Goal: Check status: Check status

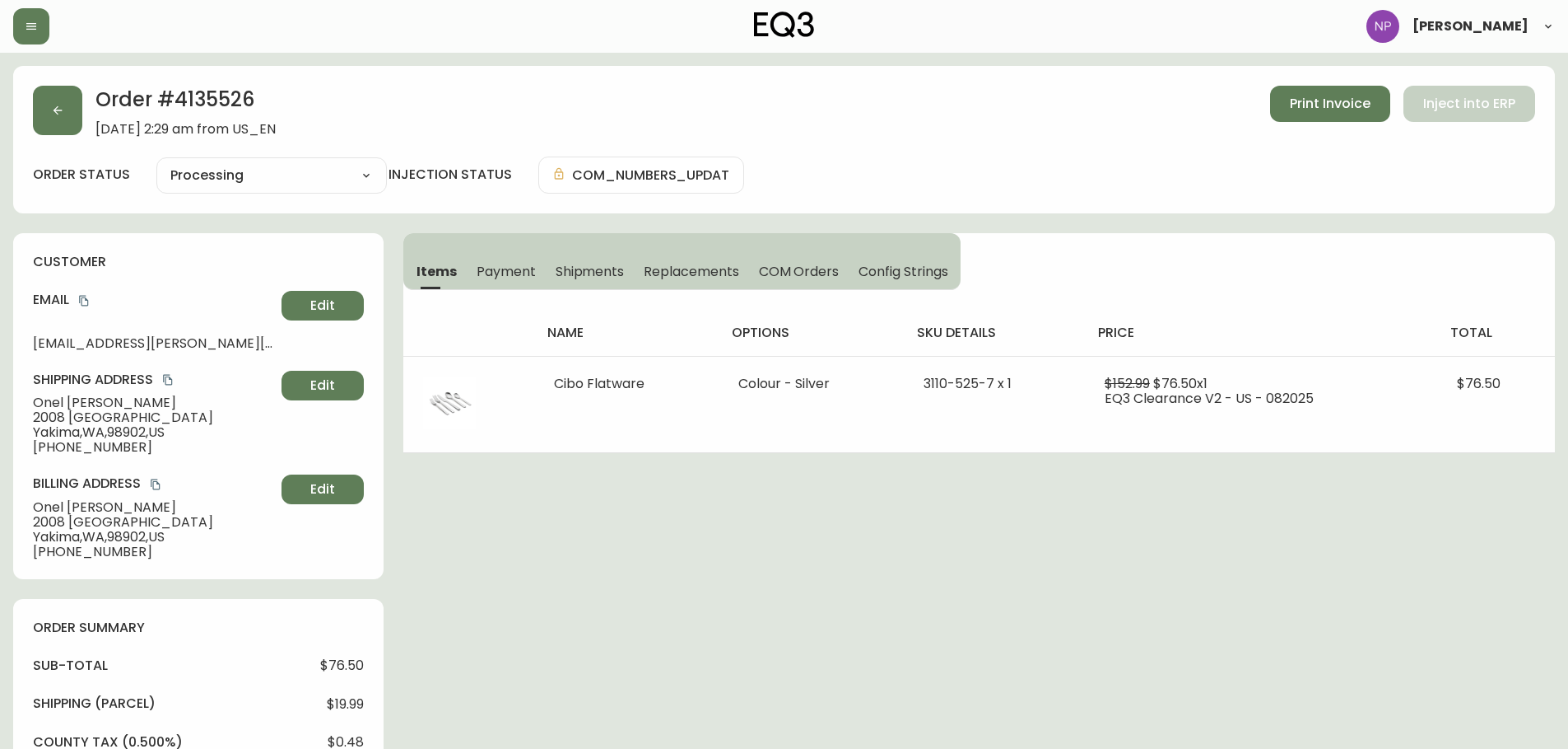
select select "PROCESSING"
click at [56, 118] on button "button" at bounding box center [58, 110] width 50 height 50
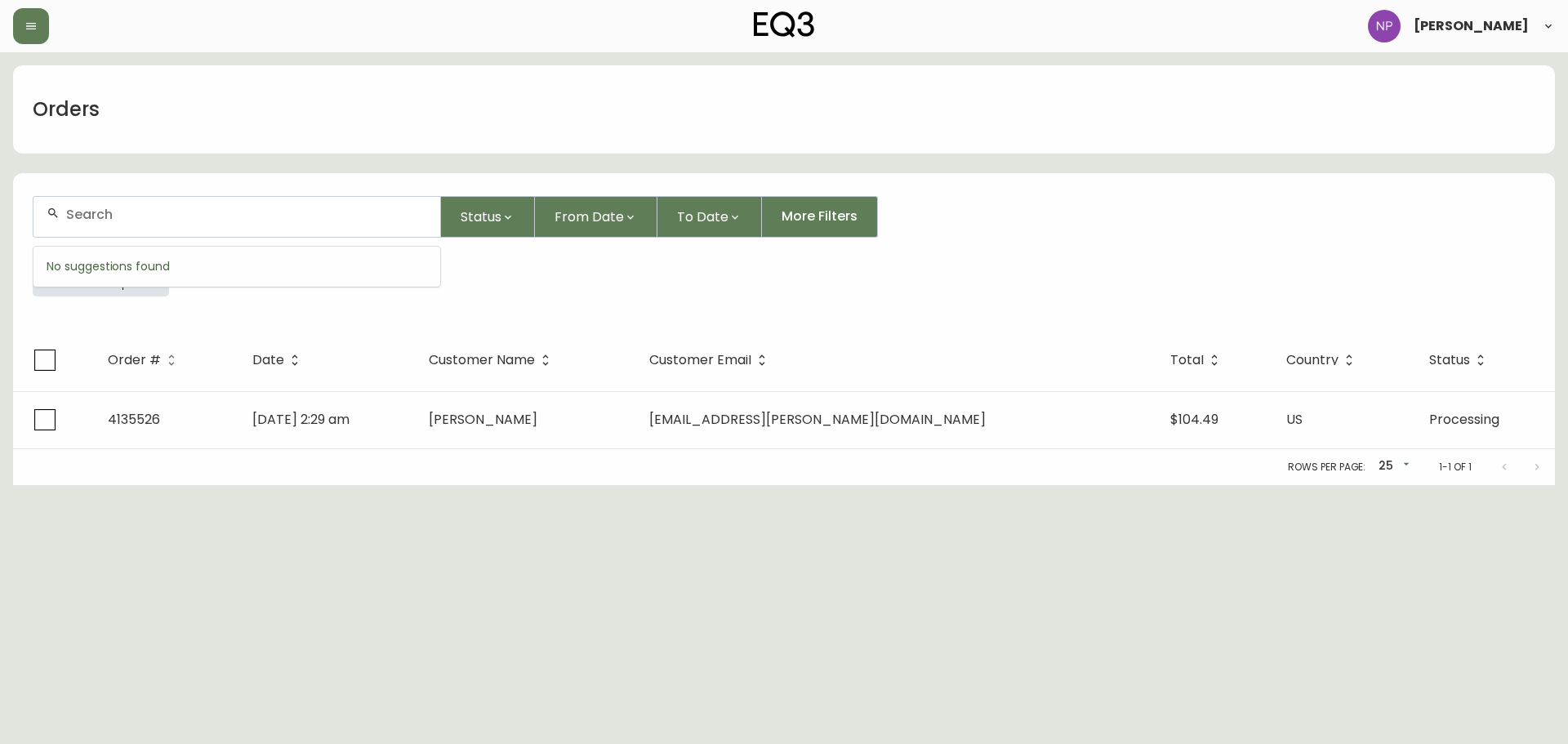
click at [79, 213] on input "text" at bounding box center [246, 215] width 360 height 16
paste input "4133590"
type input "4133590"
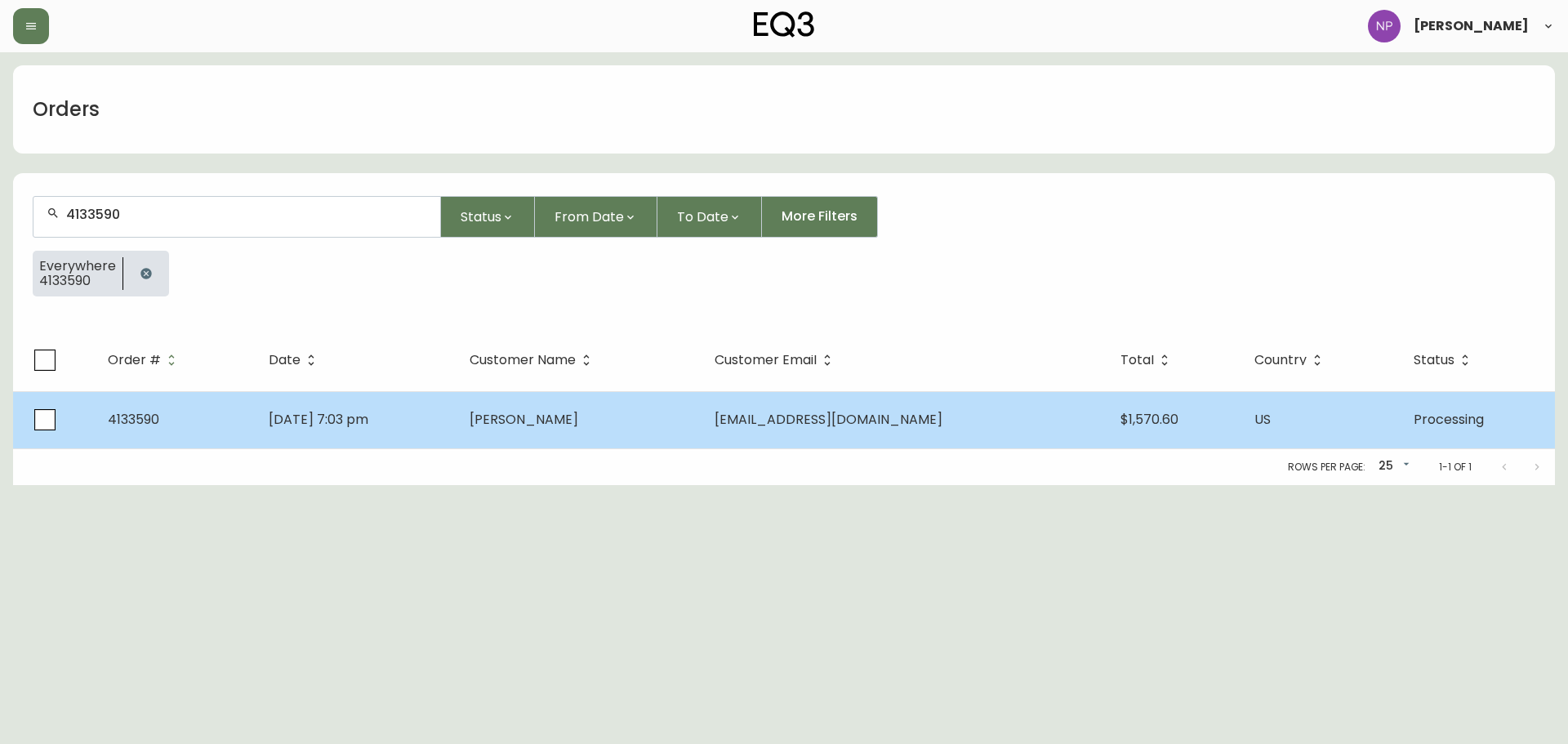
click at [456, 429] on td "[DATE] 7:03 pm" at bounding box center [356, 420] width 201 height 57
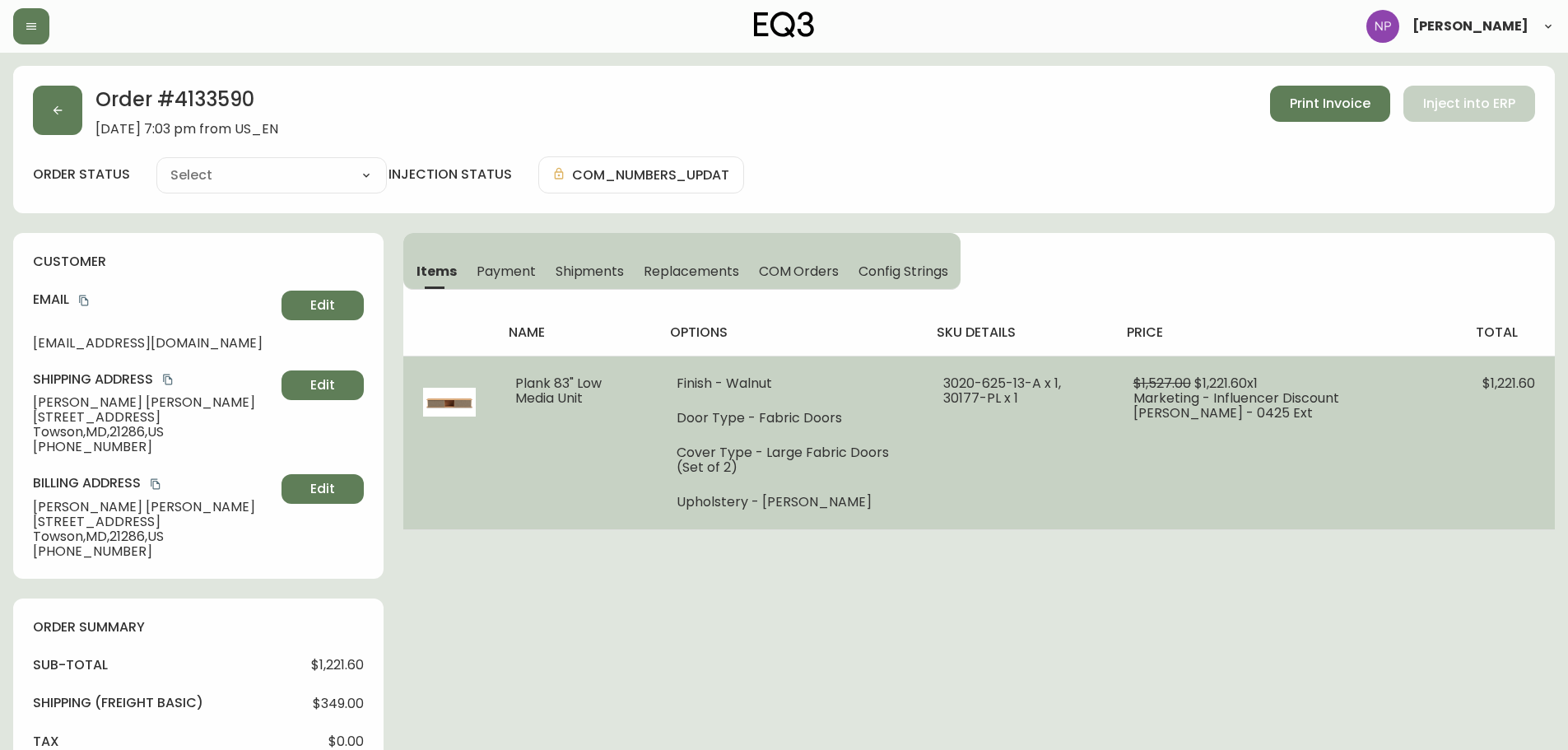
type input "Processing"
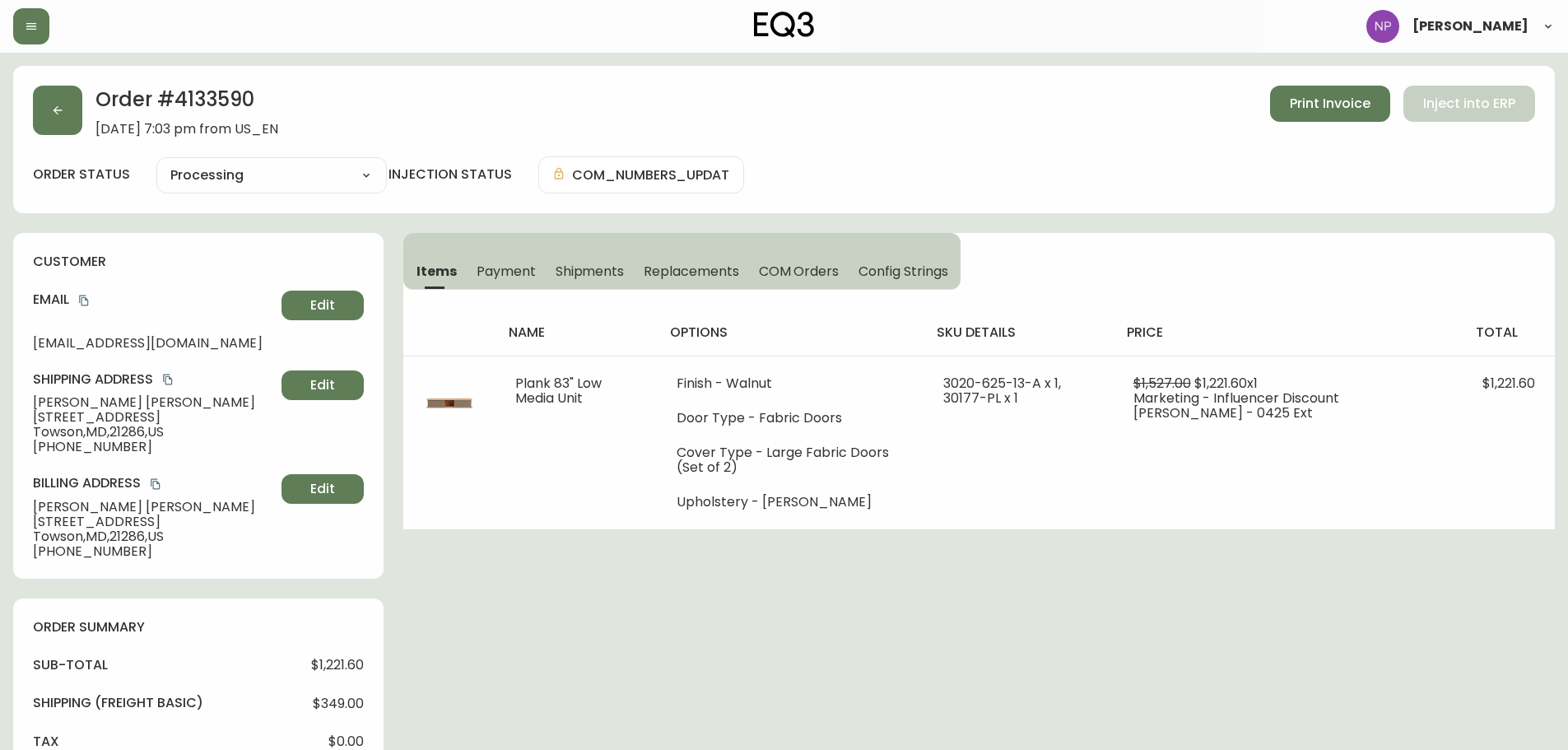
select select "PROCESSING"
drag, startPoint x: 142, startPoint y: 342, endPoint x: 0, endPoint y: 341, distance: 142.0
copy span "[EMAIL_ADDRESS][DOMAIN_NAME]"
